Goal: Find contact information: Find contact information

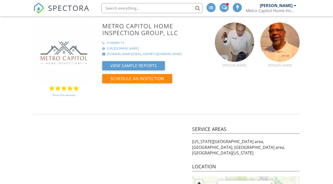
click at [142, 85] on div "View Sample Reports Schedule an Inspection" at bounding box center [155, 74] width 107 height 26
click at [52, 10] on span "SPECTORA" at bounding box center [68, 8] width 41 height 11
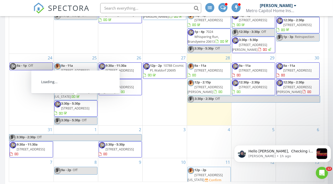
click at [73, 106] on span "23392 Marview Ct, Leonardtown 20650" at bounding box center [75, 108] width 28 height 5
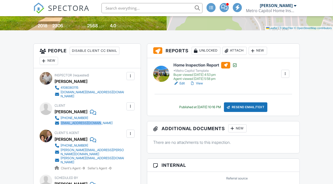
drag, startPoint x: 104, startPoint y: 120, endPoint x: 59, endPoint y: 122, distance: 45.0
click at [59, 122] on div "Client [PERSON_NAME] [PHONE_NUMBER] [EMAIL_ADDRESS][DOMAIN_NAME]" at bounding box center [96, 113] width 82 height 23
copy link "[EMAIL_ADDRESS][DOMAIN_NAME]"
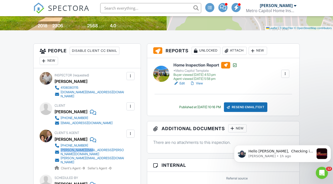
drag, startPoint x: 115, startPoint y: 147, endPoint x: 61, endPoint y: 148, distance: 54.8
click at [61, 148] on div "[PHONE_NUMBER] [PERSON_NAME][EMAIL_ADDRESS][PERSON_NAME][DOMAIN_NAME] [PERSON_N…" at bounding box center [92, 157] width 75 height 28
copy div "[PERSON_NAME][EMAIL_ADDRESS][PERSON_NAME][DOMAIN_NAME]"
